Goal: Information Seeking & Learning: Learn about a topic

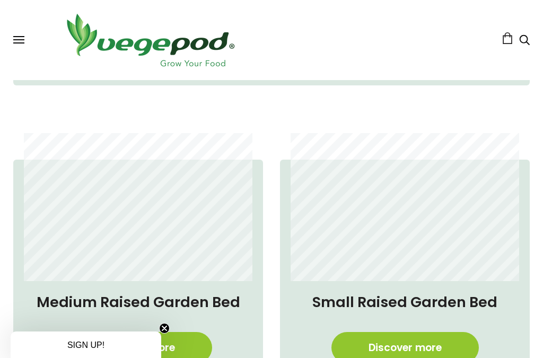
click at [165, 332] on circle "Close teaser" at bounding box center [164, 328] width 10 height 10
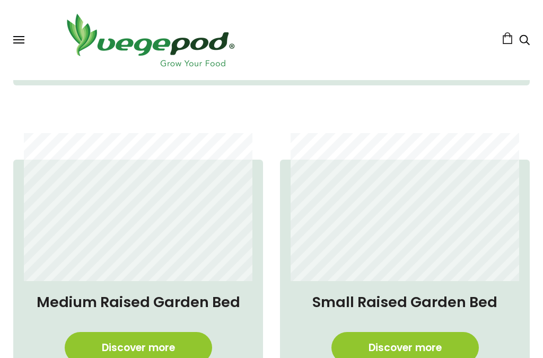
click at [134, 332] on link "Discover more" at bounding box center [138, 347] width 147 height 31
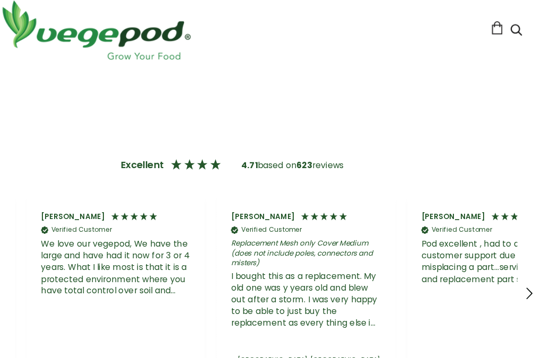
scroll to position [0, 1015]
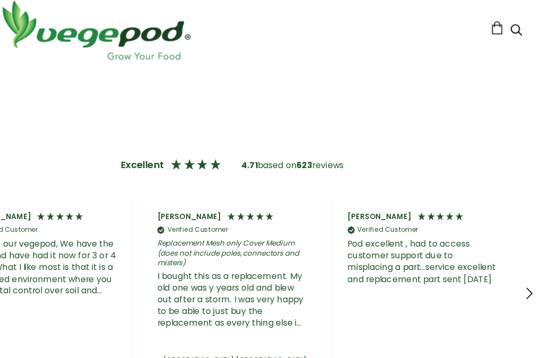
click at [524, 269] on icon "REVIEWS.io Carousel Scroll Right" at bounding box center [530, 275] width 13 height 13
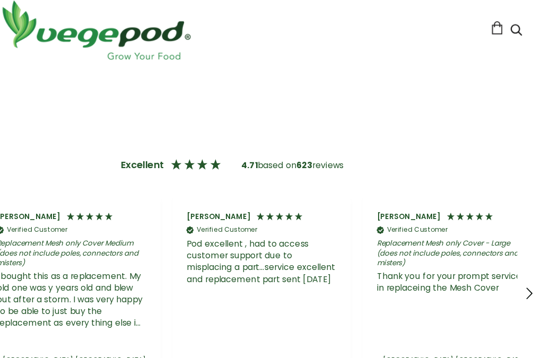
scroll to position [0, 1184]
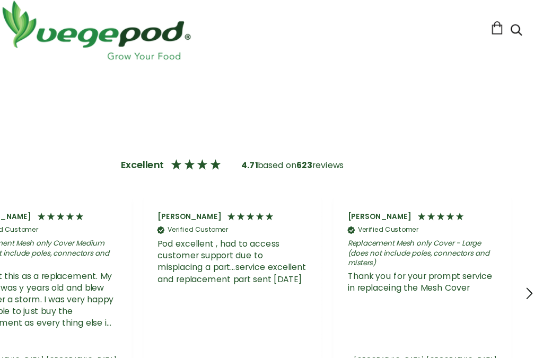
click at [524, 269] on icon "REVIEWS.io Carousel Scroll Right" at bounding box center [530, 275] width 13 height 13
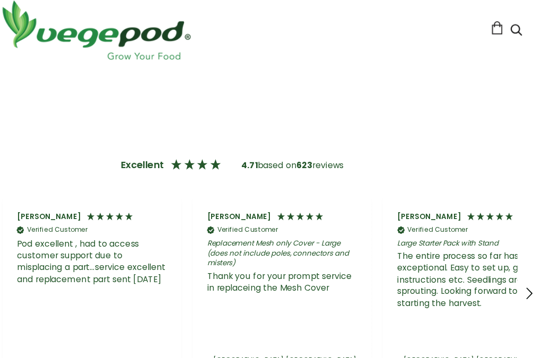
scroll to position [0, 1354]
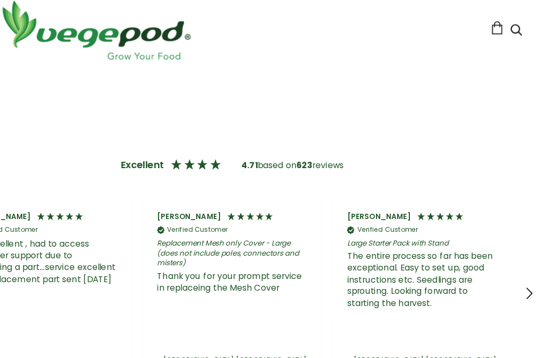
click at [524, 269] on icon "REVIEWS.io Carousel Scroll Right" at bounding box center [530, 275] width 13 height 13
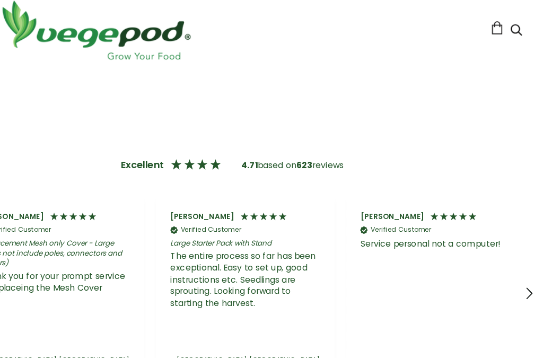
scroll to position [0, 1523]
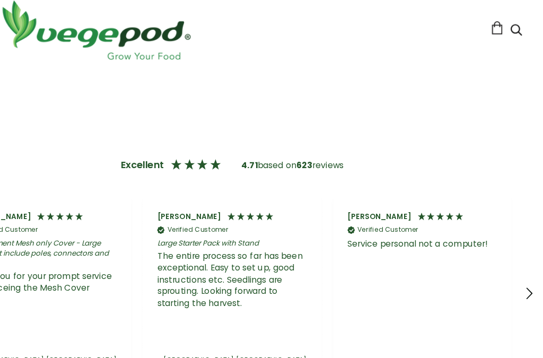
click at [524, 269] on icon "REVIEWS.io Carousel Scroll Right" at bounding box center [530, 275] width 13 height 13
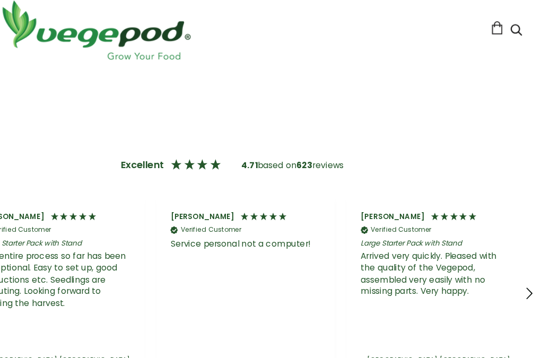
scroll to position [0, 1692]
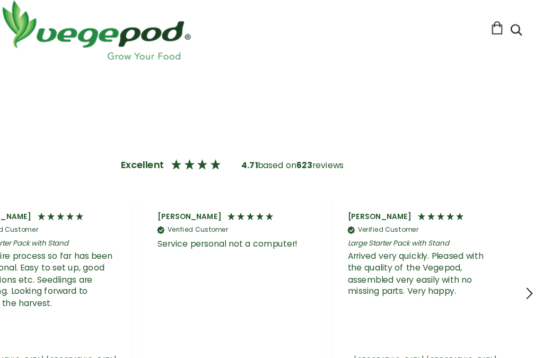
click at [524, 269] on icon "REVIEWS.io Carousel Scroll Right" at bounding box center [530, 275] width 13 height 13
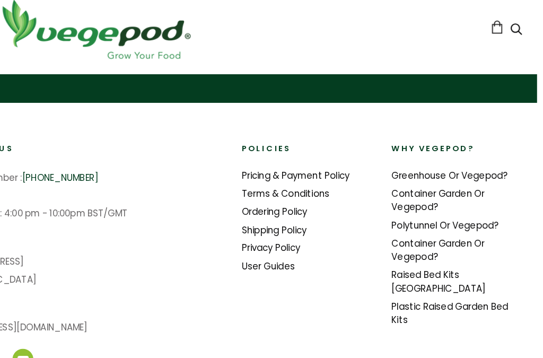
scroll to position [2354, 5]
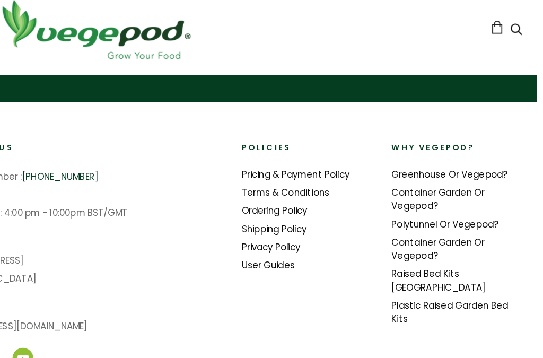
click at [274, 244] on link "User Guides" at bounding box center [297, 249] width 47 height 11
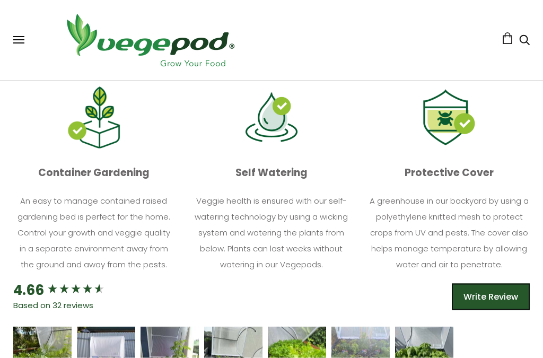
scroll to position [565, 0]
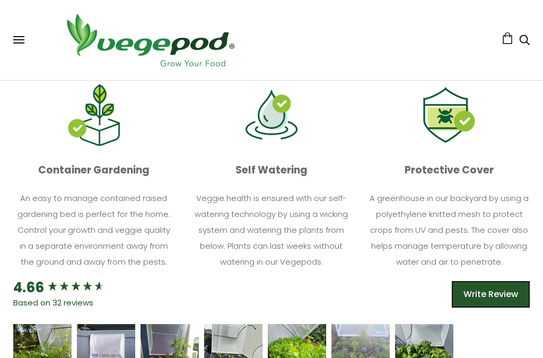
click at [479, 213] on p "A greenhouse in our backyard by using a polyethylene knitted mesh to protect cr…" at bounding box center [449, 229] width 161 height 79
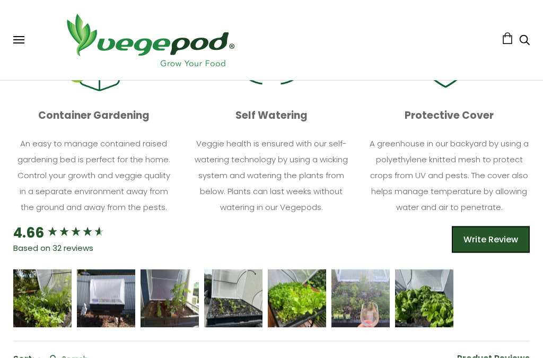
scroll to position [620, 0]
click at [163, 296] on div "Lynn Scott" at bounding box center [169, 298] width 43 height 20
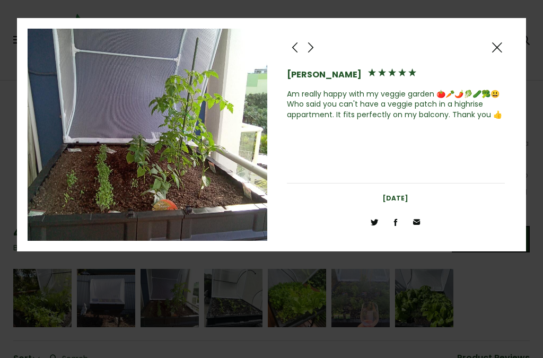
click at [503, 46] on div at bounding box center [497, 47] width 16 height 16
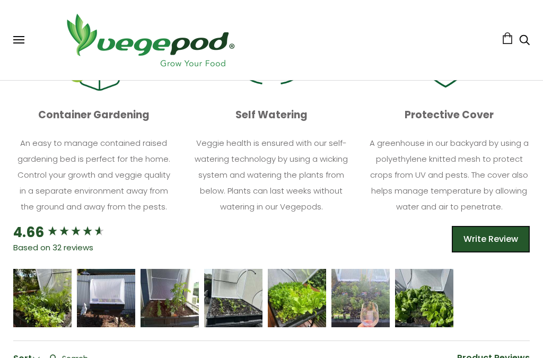
click at [424, 290] on icon "5 star rating" at bounding box center [423, 293] width 6 height 6
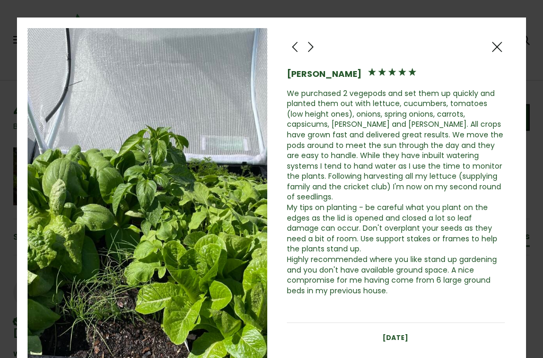
scroll to position [742, 0]
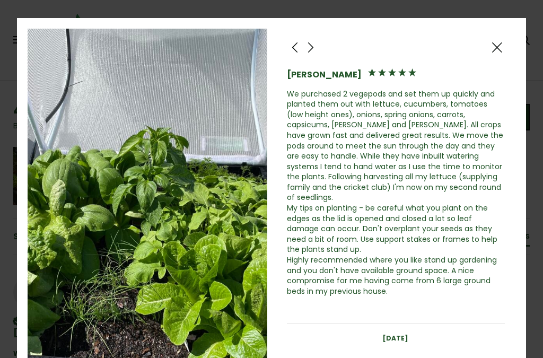
click at [510, 39] on div "Paul Jelfs We purchased 2 vegepods and set them up quickly and planted them out…" at bounding box center [396, 205] width 240 height 352
click at [511, 38] on div "Paul Jelfs We purchased 2 vegepods and set them up quickly and planted them out…" at bounding box center [396, 205] width 240 height 352
click at [499, 42] on div at bounding box center [497, 47] width 16 height 16
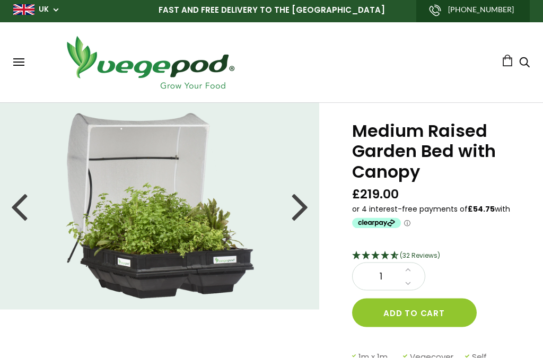
scroll to position [0, 0]
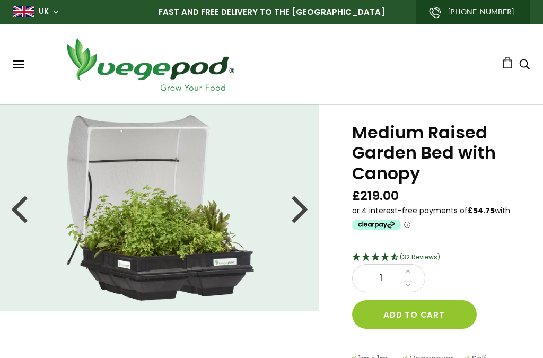
click at [528, 61] on icon "Search" at bounding box center [524, 64] width 11 height 13
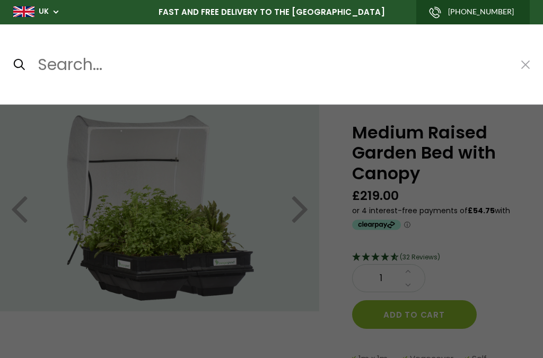
click at [63, 64] on input "Search..." at bounding box center [273, 64] width 473 height 25
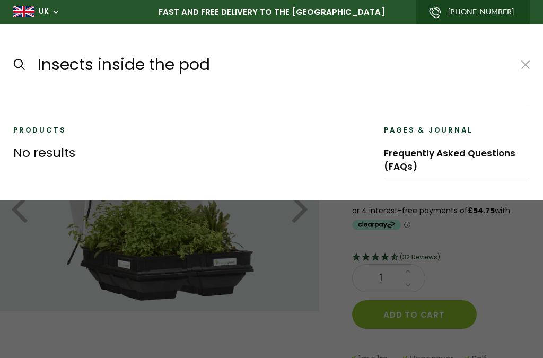
click at [13, 64] on input "submit" at bounding box center [13, 64] width 1 height 1
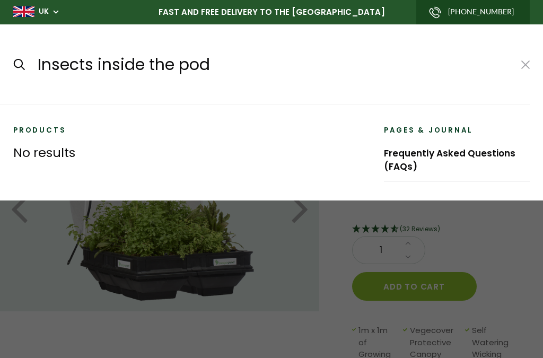
type input "Insects inside the pod*"
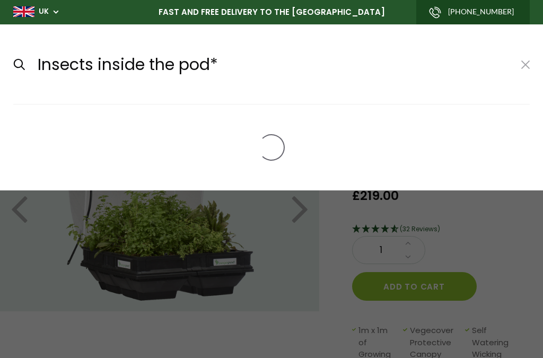
click at [528, 58] on button at bounding box center [525, 65] width 8 height 14
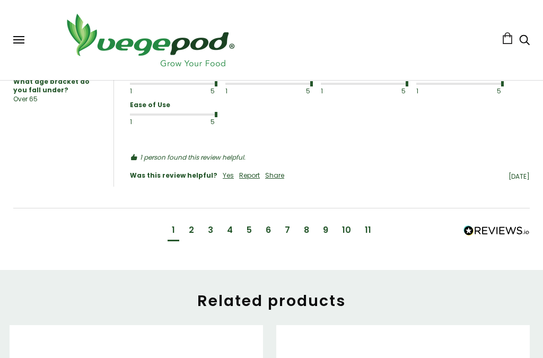
scroll to position [1430, 0]
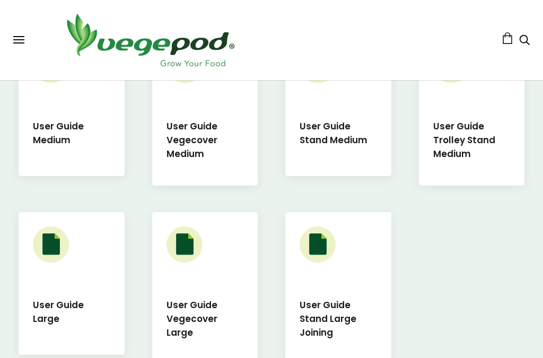
scroll to position [552, 0]
click at [188, 139] on h5 "User Guide Vegecover Medium" at bounding box center [204, 139] width 77 height 41
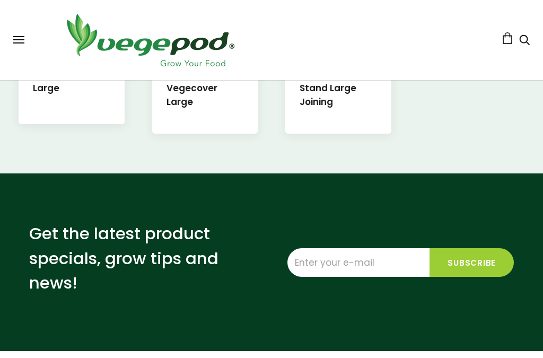
scroll to position [781, 0]
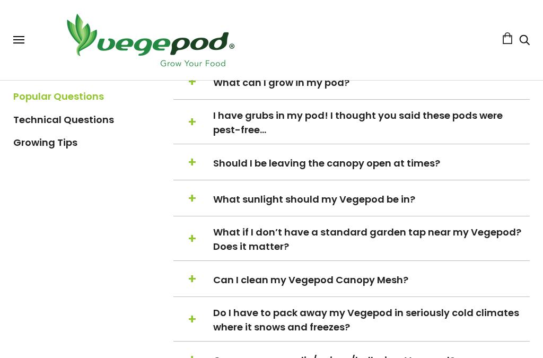
scroll to position [372, 0]
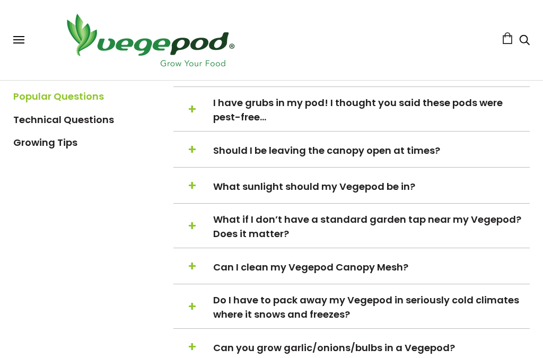
click at [253, 121] on span "I have grubs in my pod! I thought you said these pods were pest-free…" at bounding box center [370, 109] width 315 height 29
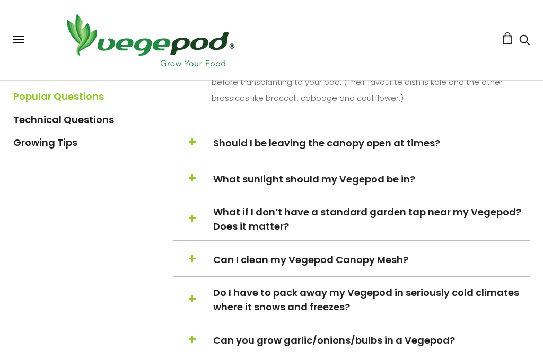
scroll to position [699, 0]
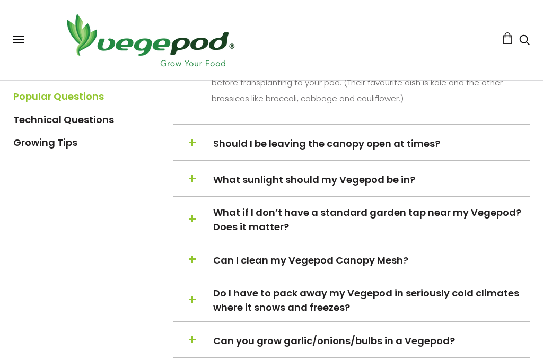
click at [193, 147] on span "+" at bounding box center [192, 144] width 9 height 20
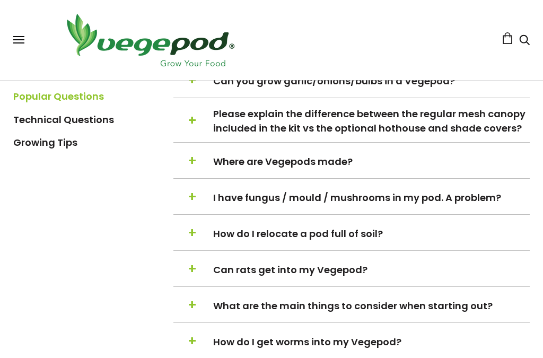
scroll to position [933, 0]
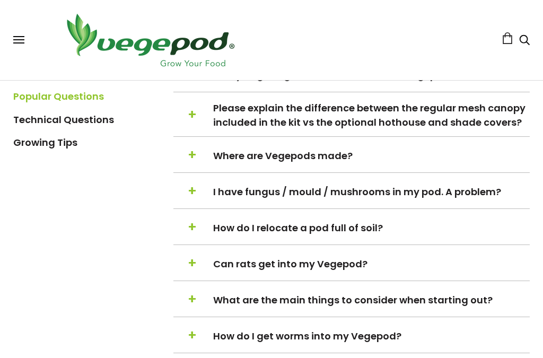
click at [509, 194] on span "I have fungus / mould / mushrooms in my pod. A problem?" at bounding box center [370, 192] width 315 height 14
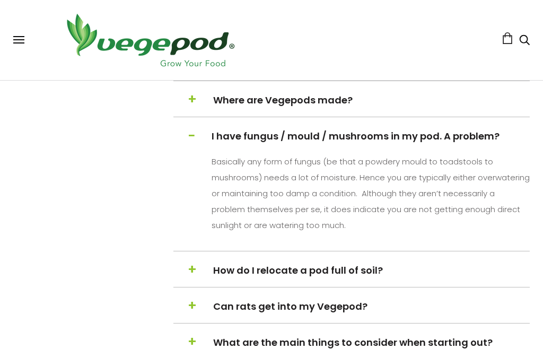
scroll to position [699, 0]
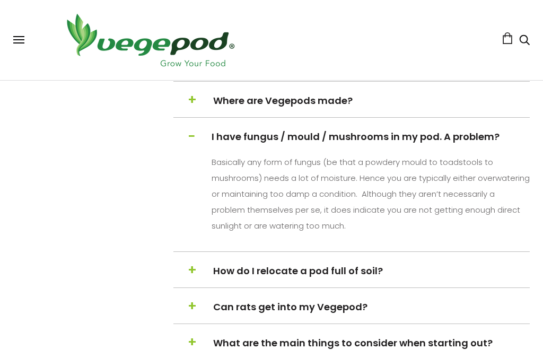
click at [189, 146] on span "−" at bounding box center [191, 136] width 7 height 20
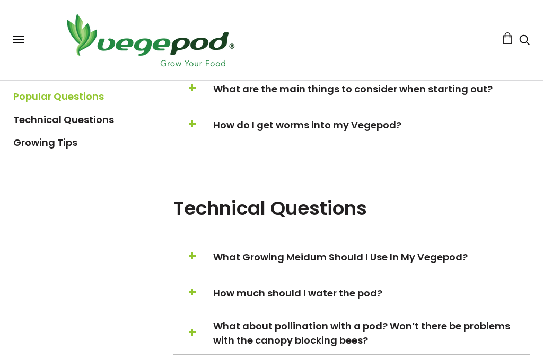
scroll to position [857, 0]
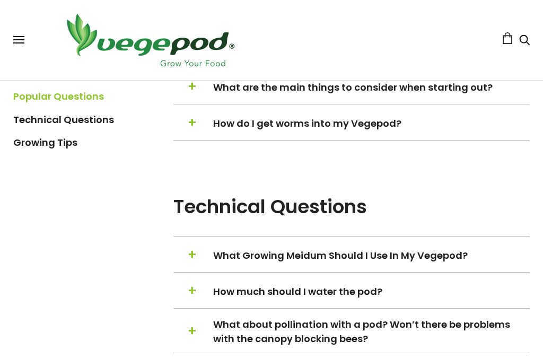
click at [193, 132] on span "+" at bounding box center [192, 123] width 9 height 20
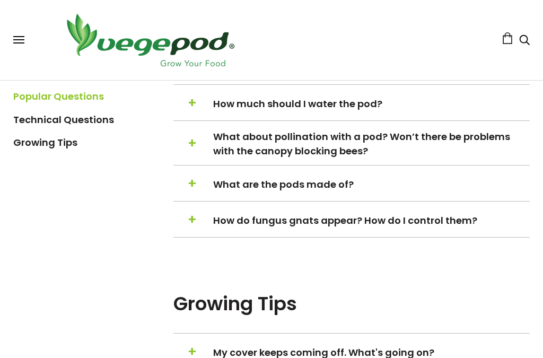
scroll to position [1307, 0]
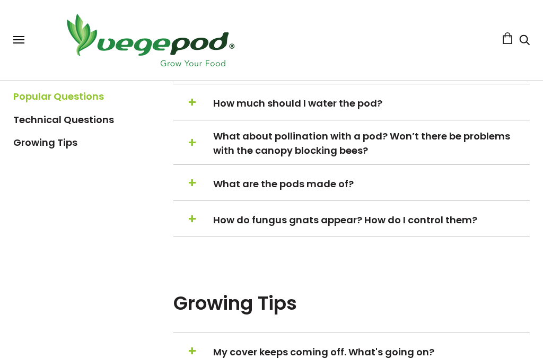
click at [194, 154] on span "+" at bounding box center [192, 144] width 9 height 20
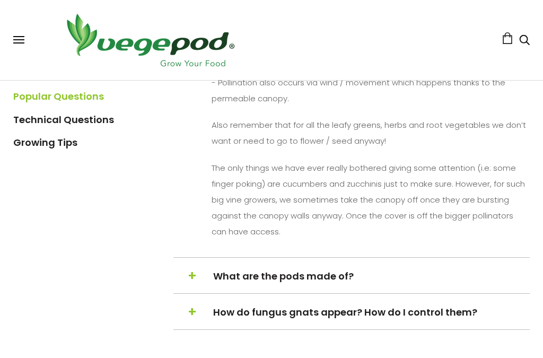
scroll to position [1326, 0]
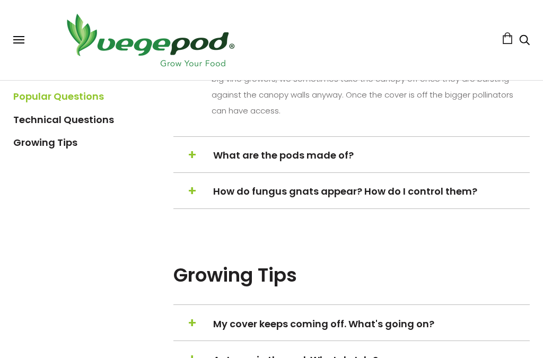
click at [218, 199] on span "How do fungus gnats appear? How do I control them?" at bounding box center [370, 191] width 315 height 14
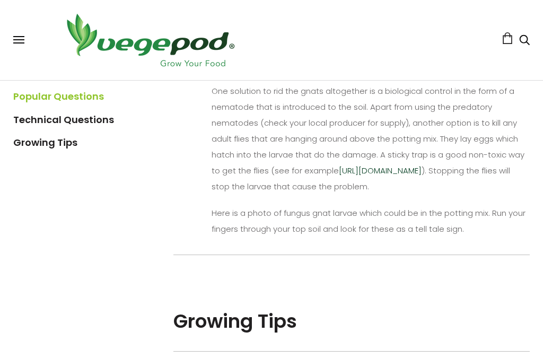
scroll to position [1442, 0]
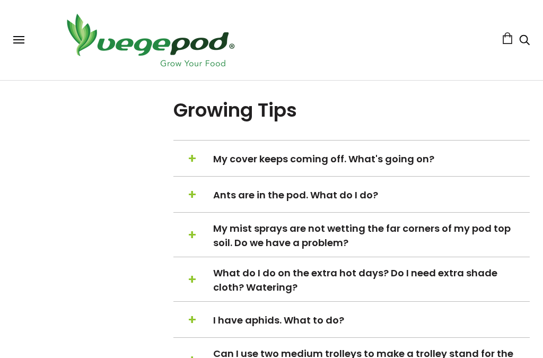
scroll to position [1240, 0]
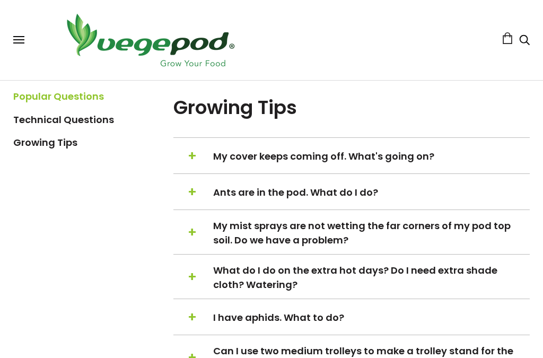
click at [220, 163] on span "My cover keeps coming off. What's going on?" at bounding box center [370, 156] width 315 height 14
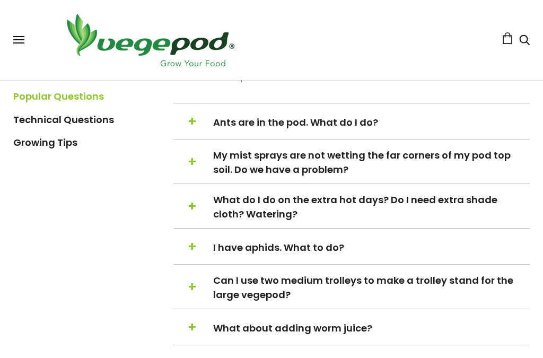
scroll to position [1502, 0]
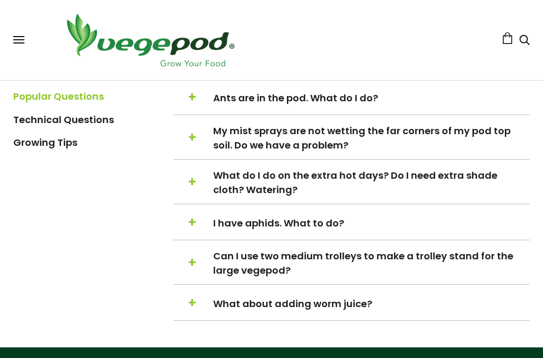
click at [190, 233] on span "+" at bounding box center [192, 223] width 9 height 20
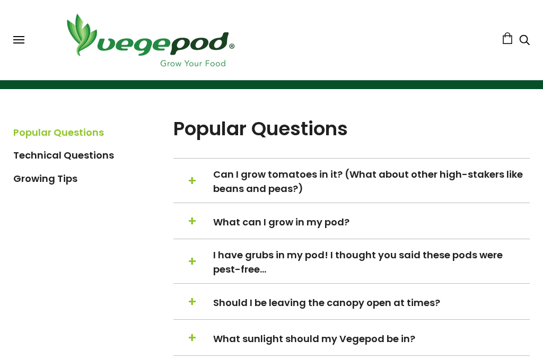
scroll to position [217, 0]
